Goal: Task Accomplishment & Management: Manage account settings

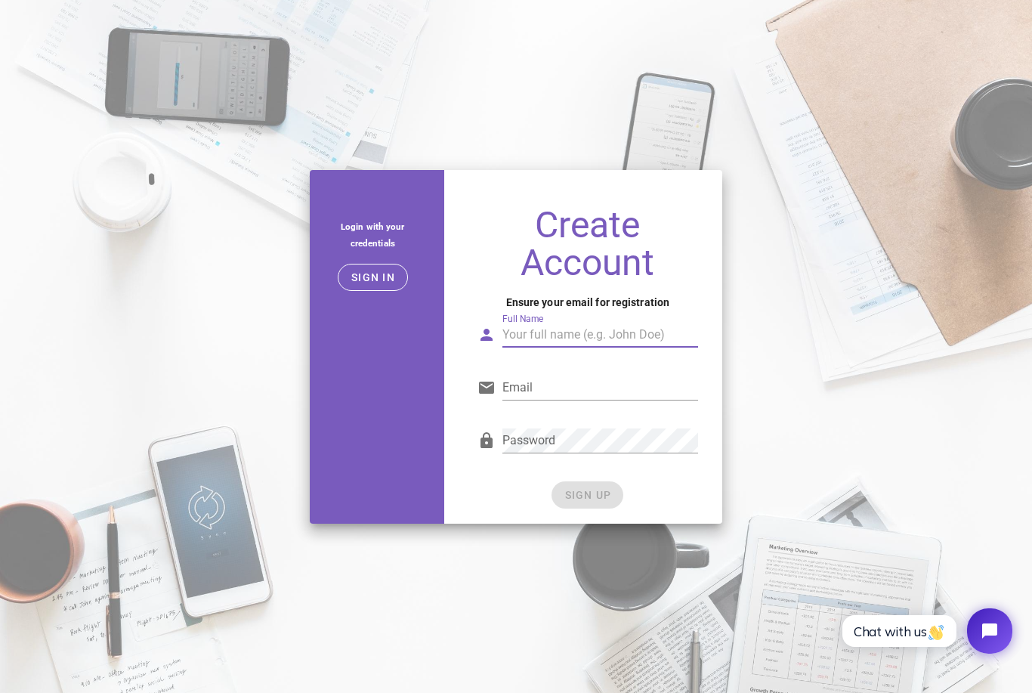
click at [565, 347] on input "Full Name" at bounding box center [599, 335] width 195 height 24
type input "[PERSON_NAME]"
type input "[PERSON_NAME][EMAIL_ADDRESS][DOMAIN_NAME]"
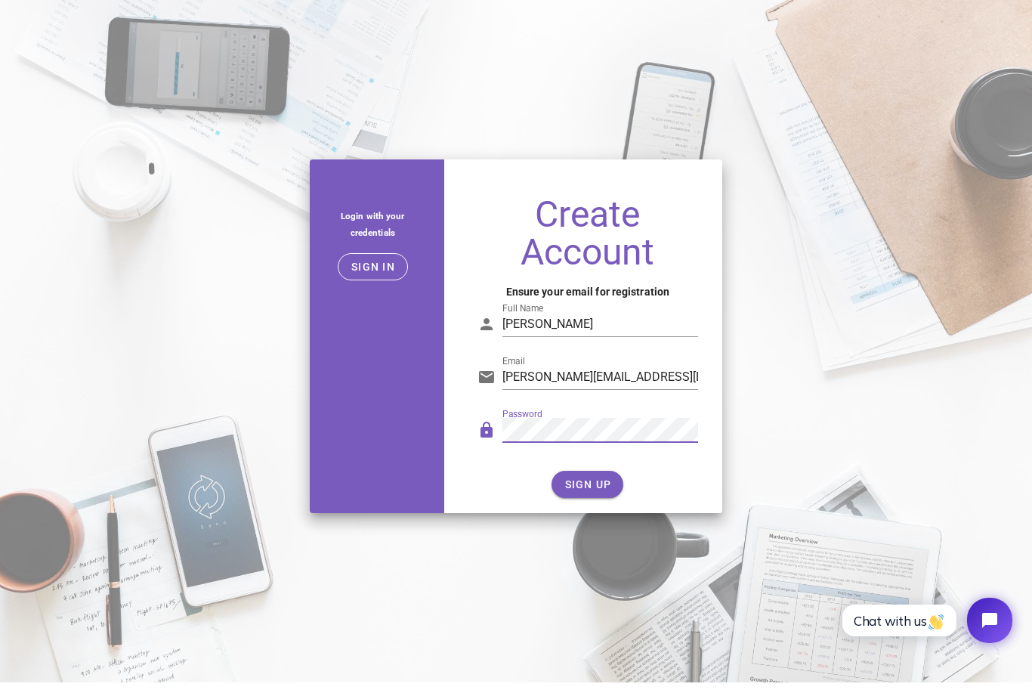
scroll to position [11, 0]
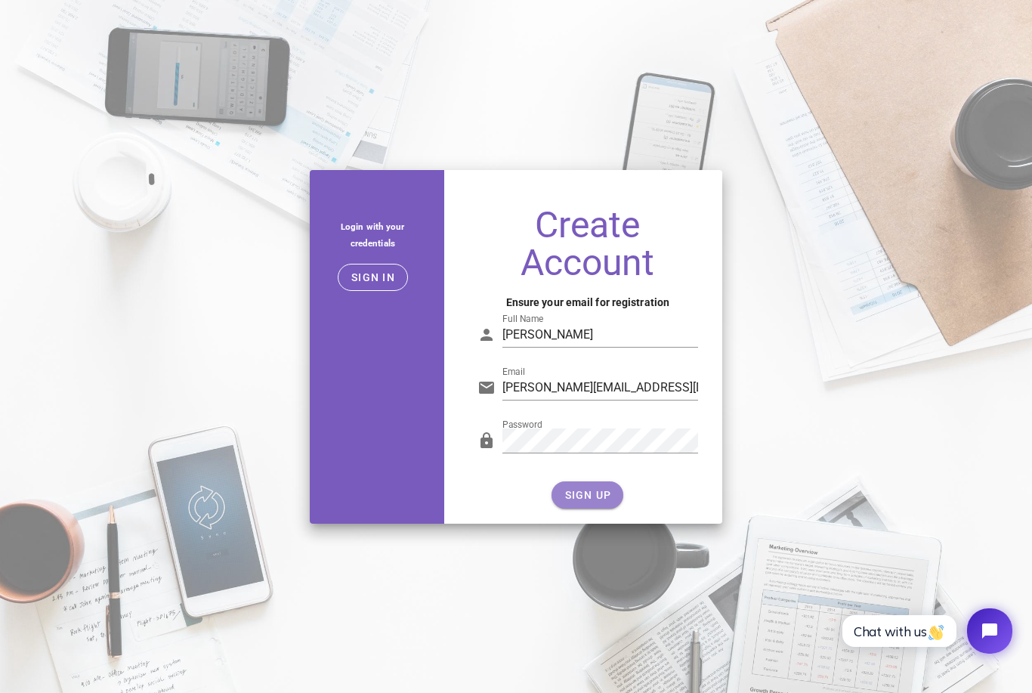
click at [612, 509] on button "SIGN UP" at bounding box center [588, 494] width 72 height 27
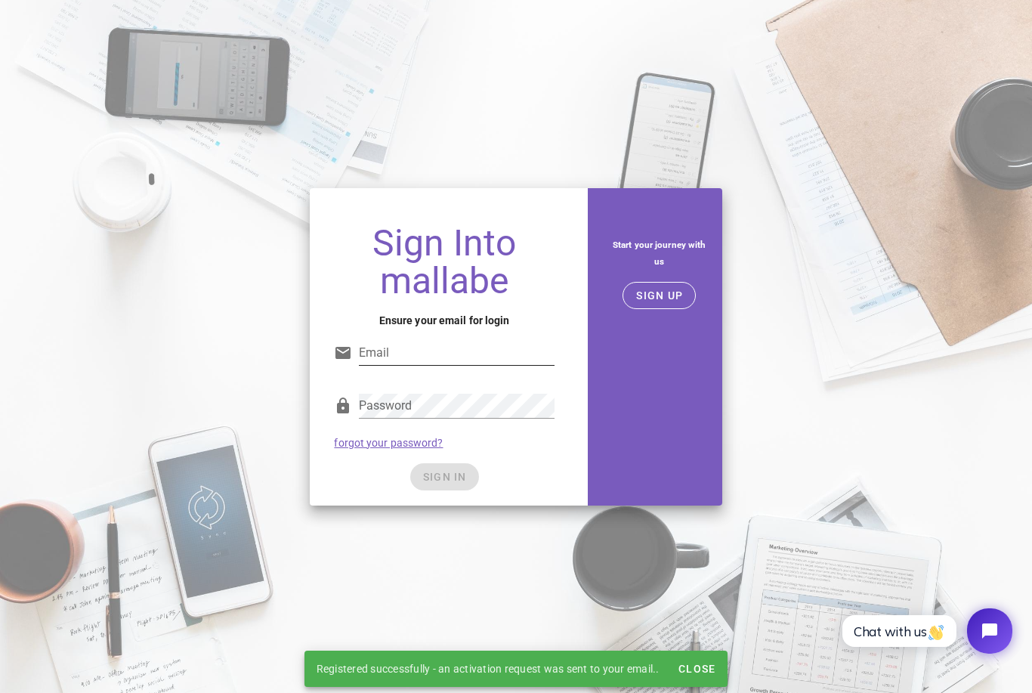
click at [462, 345] on div "Email" at bounding box center [444, 357] width 220 height 50
click at [457, 354] on input "Email" at bounding box center [456, 353] width 195 height 24
click at [38, 685] on div "Sign Into mallabe Ensure your email for login Email Password forgot your passwo…" at bounding box center [516, 346] width 1032 height 693
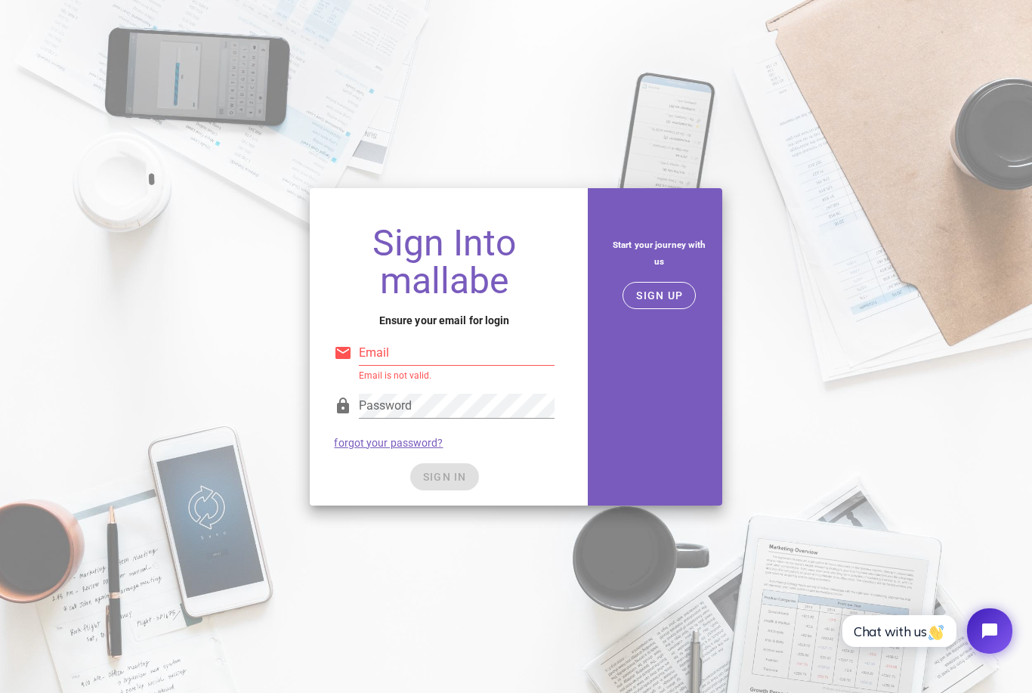
click at [459, 365] on input "Email" at bounding box center [456, 353] width 195 height 24
type input "[PERSON_NAME][EMAIL_ADDRESS][DOMAIN_NAME]"
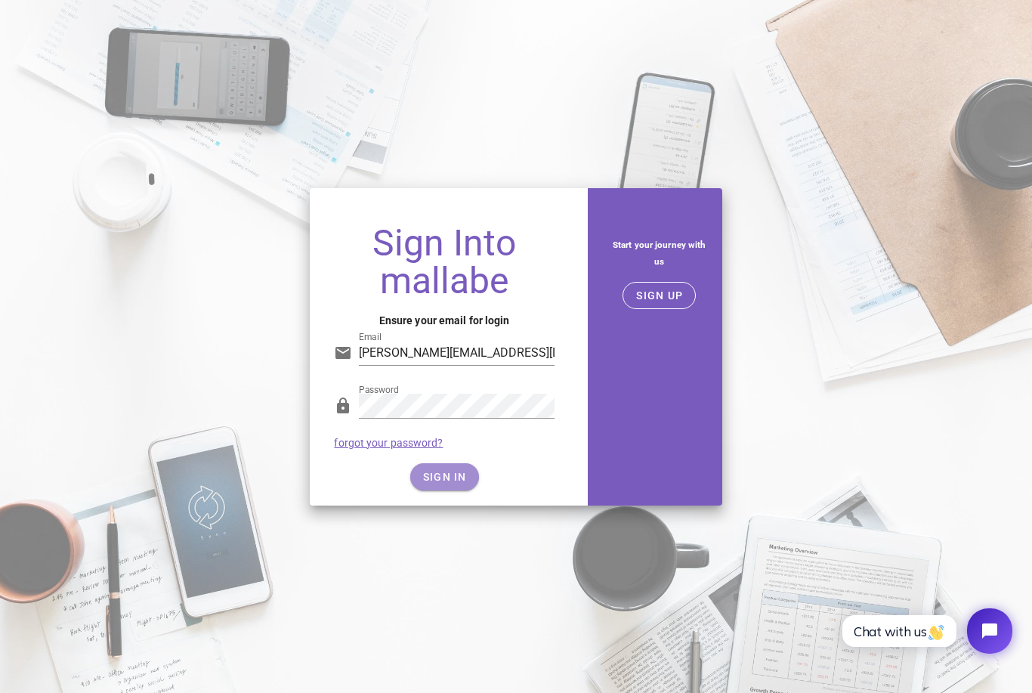
click at [454, 483] on span "SIGN IN" at bounding box center [444, 477] width 45 height 12
click at [440, 478] on button "SIGN IN" at bounding box center [444, 476] width 69 height 27
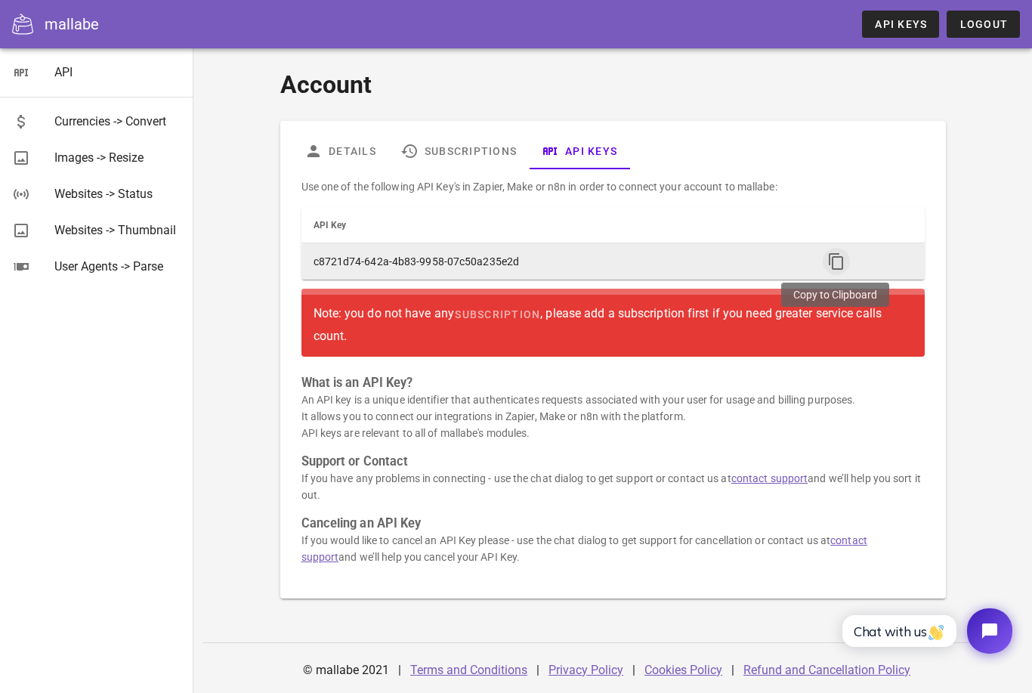
click at [833, 263] on icon "button" at bounding box center [836, 261] width 18 height 18
